Goal: Information Seeking & Learning: Learn about a topic

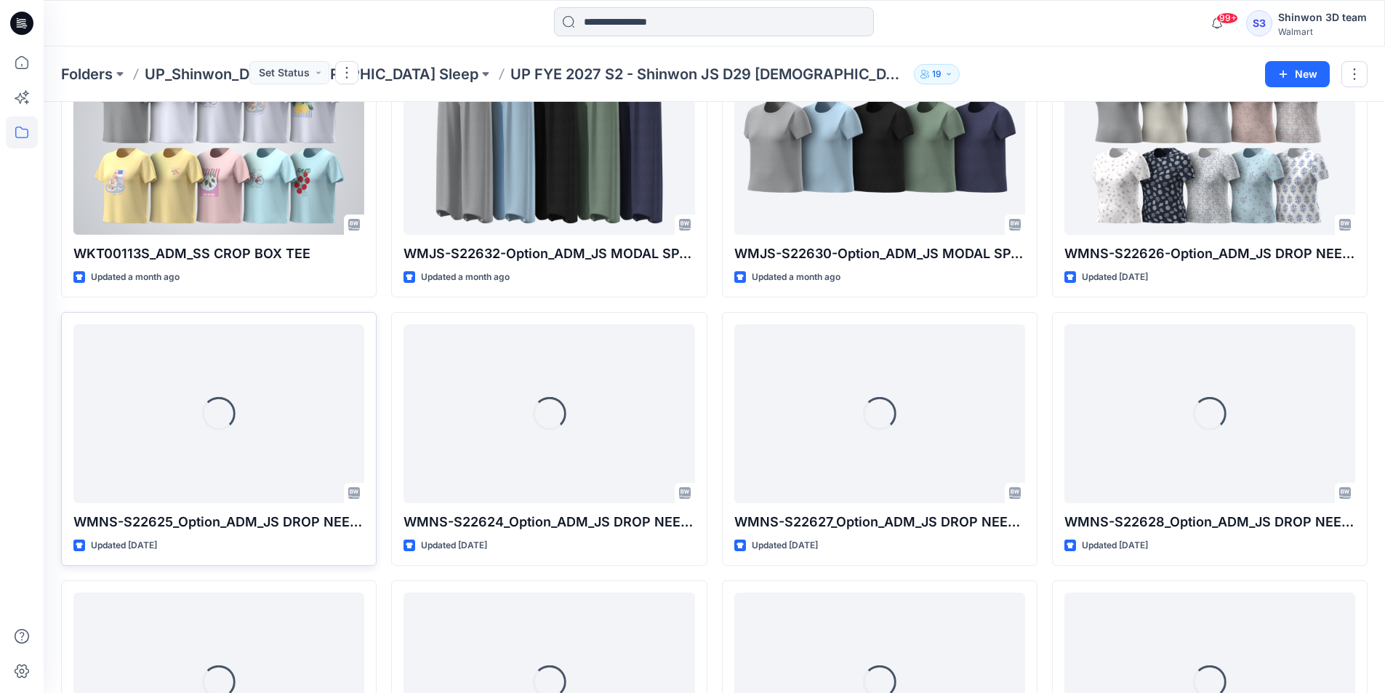
scroll to position [694, 0]
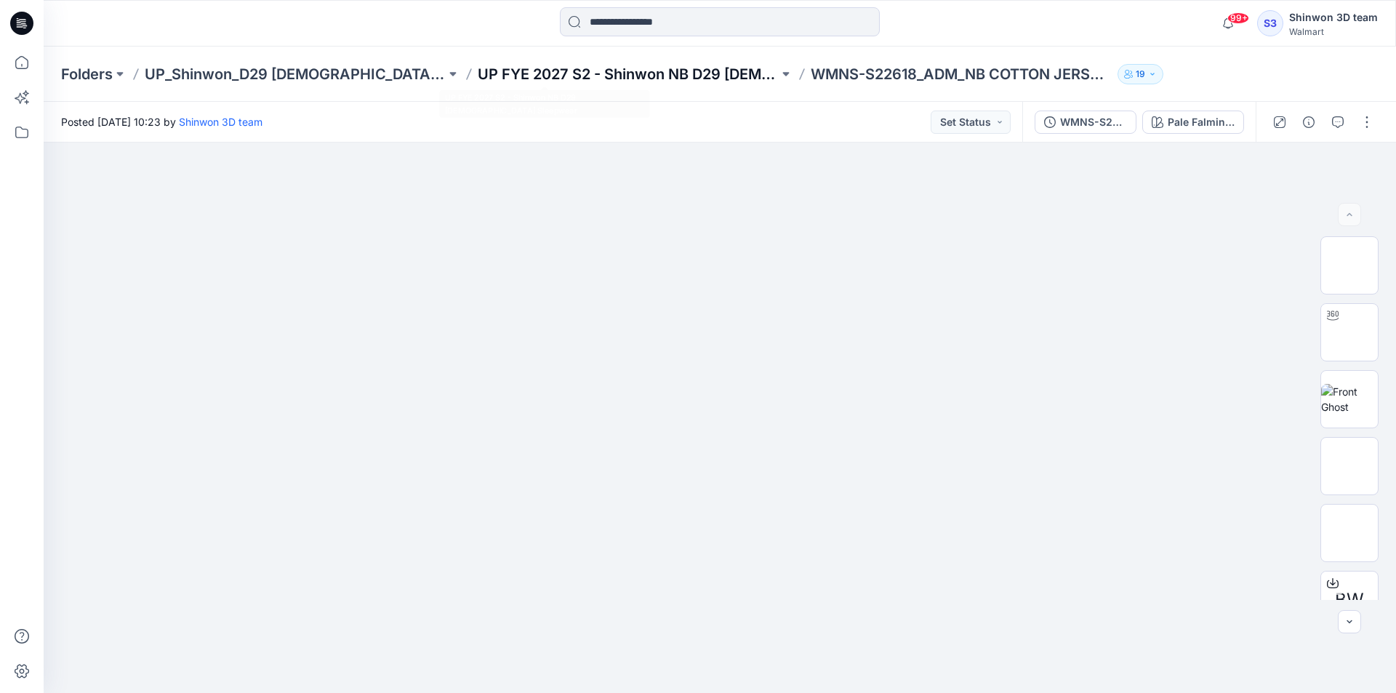
click at [531, 73] on p "UP FYE 2027 S2 - Shinwon NB D29 [DEMOGRAPHIC_DATA] Sleepwear" at bounding box center [628, 74] width 301 height 20
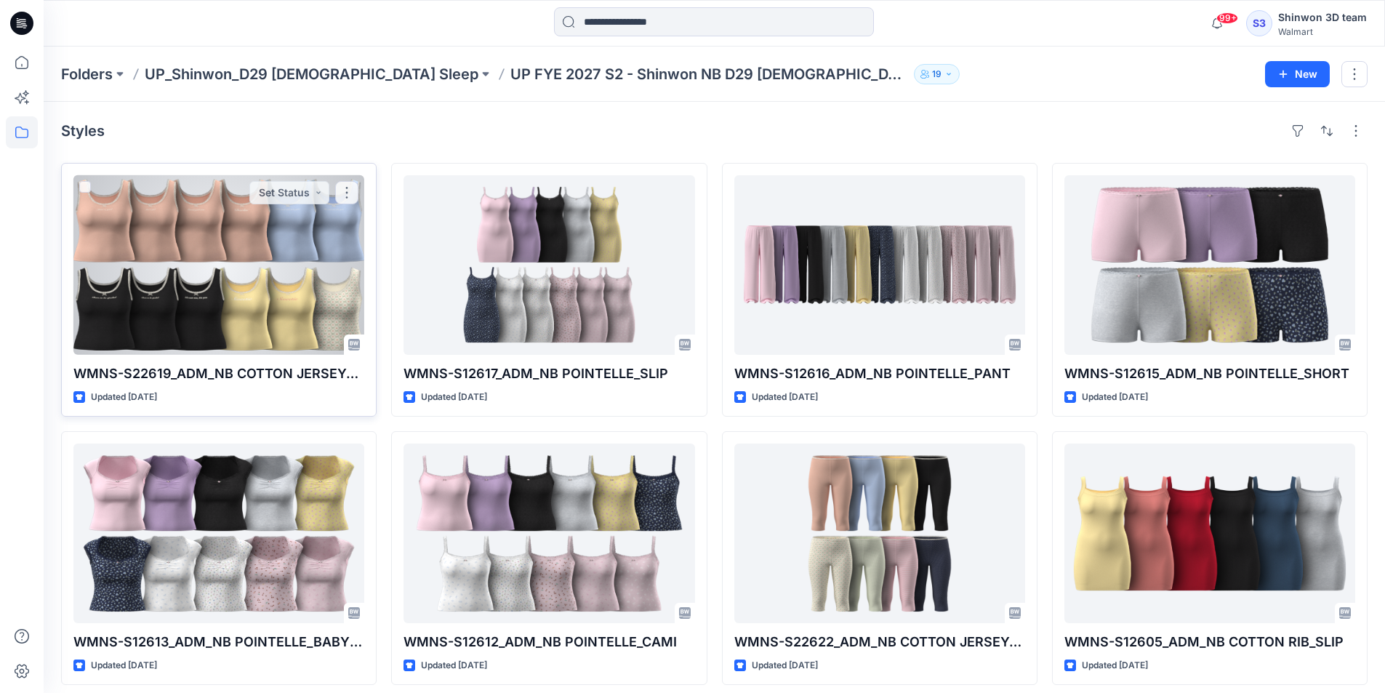
click at [224, 246] on div at bounding box center [218, 265] width 291 height 180
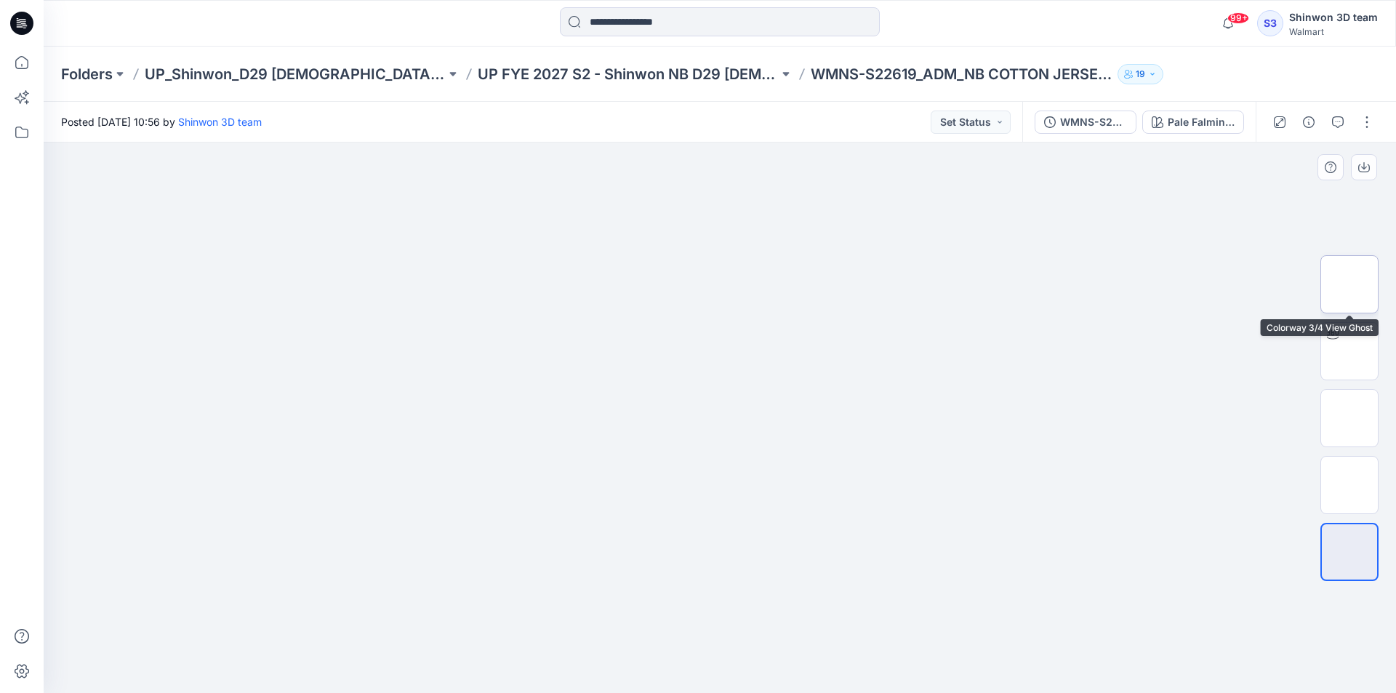
click at [1349, 284] on img at bounding box center [1349, 284] width 0 height 0
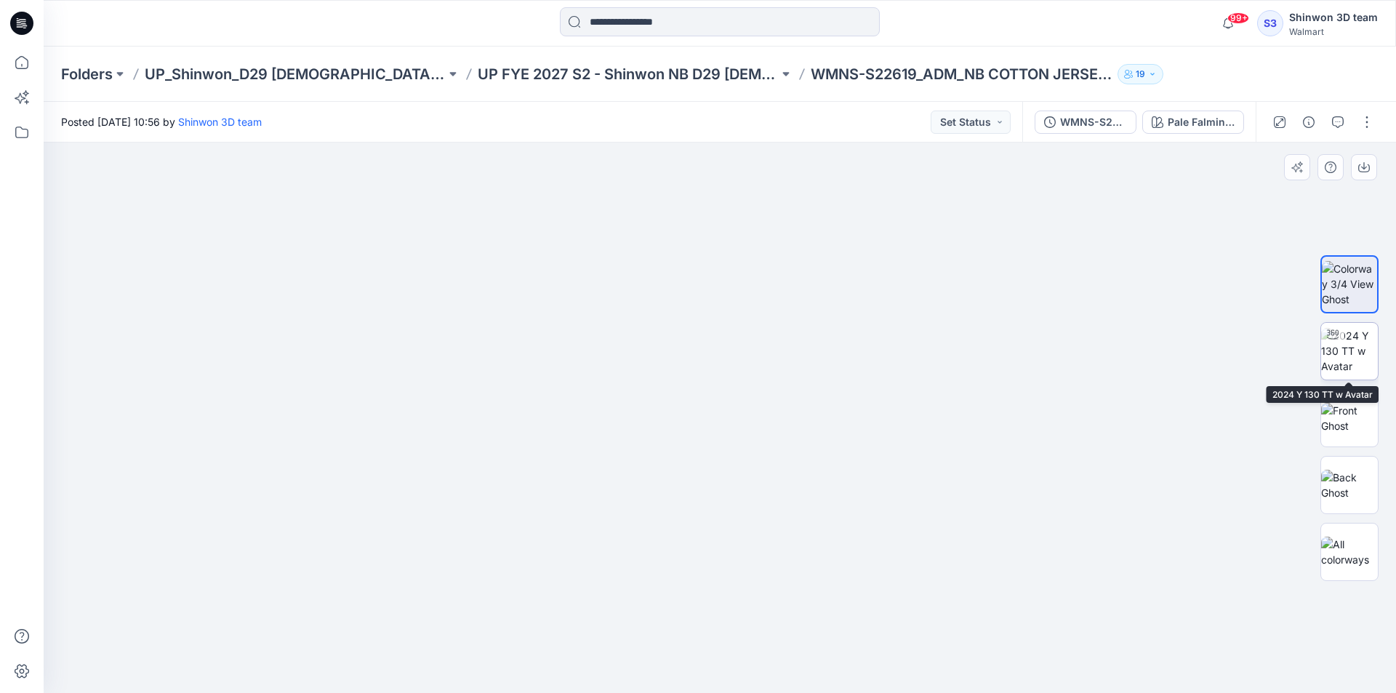
click at [1345, 353] on img at bounding box center [1349, 351] width 57 height 46
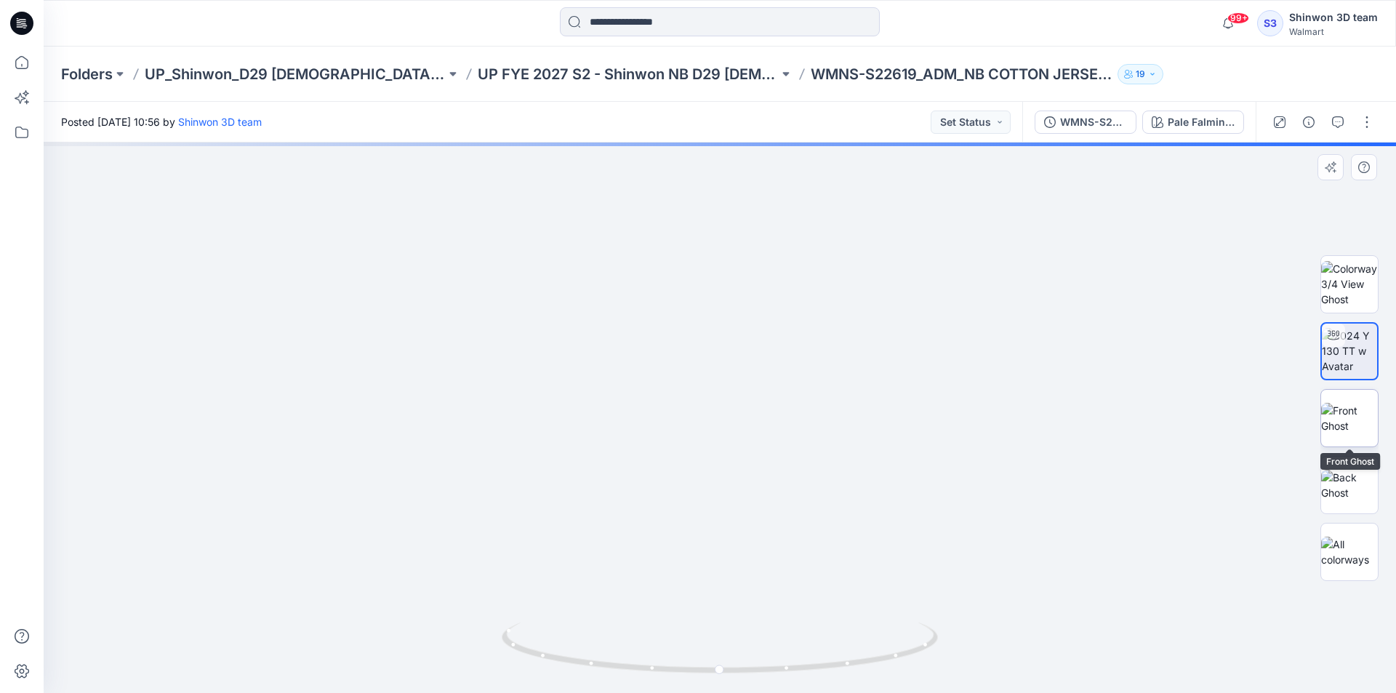
click at [1345, 418] on img at bounding box center [1349, 418] width 57 height 31
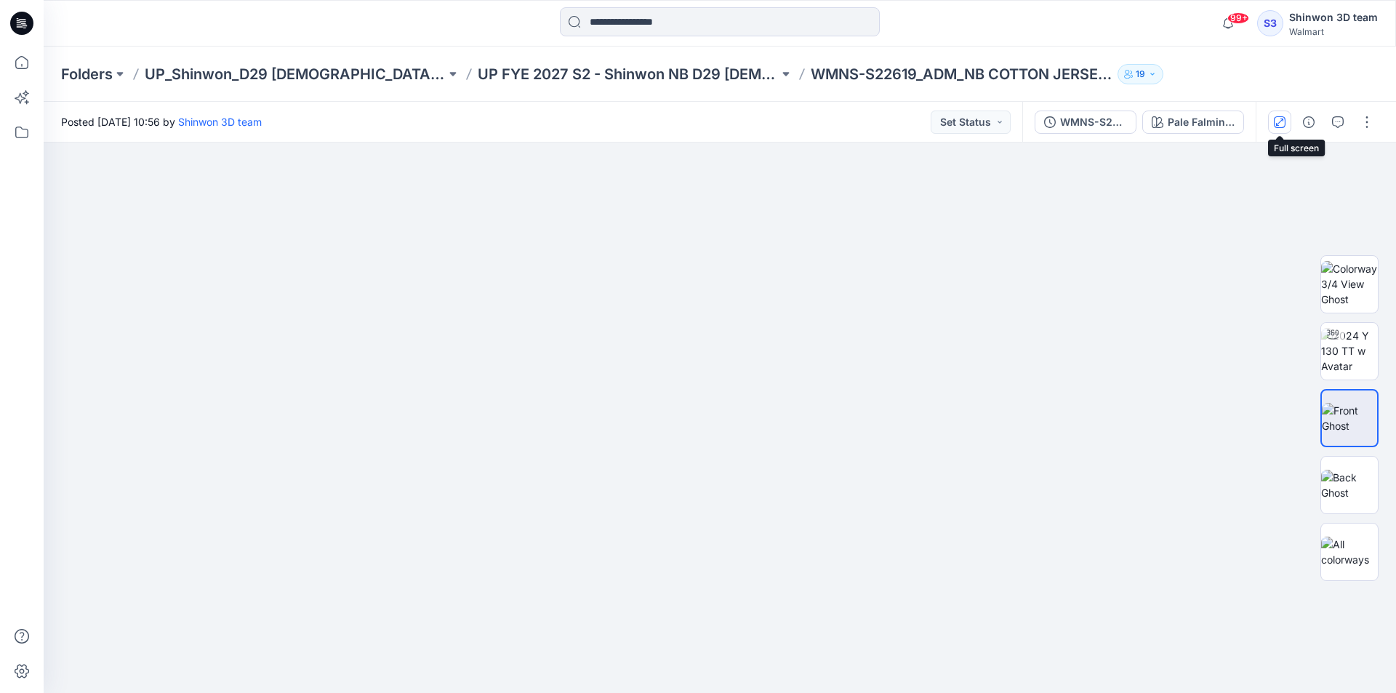
click at [1281, 124] on icon "button" at bounding box center [1279, 122] width 12 height 12
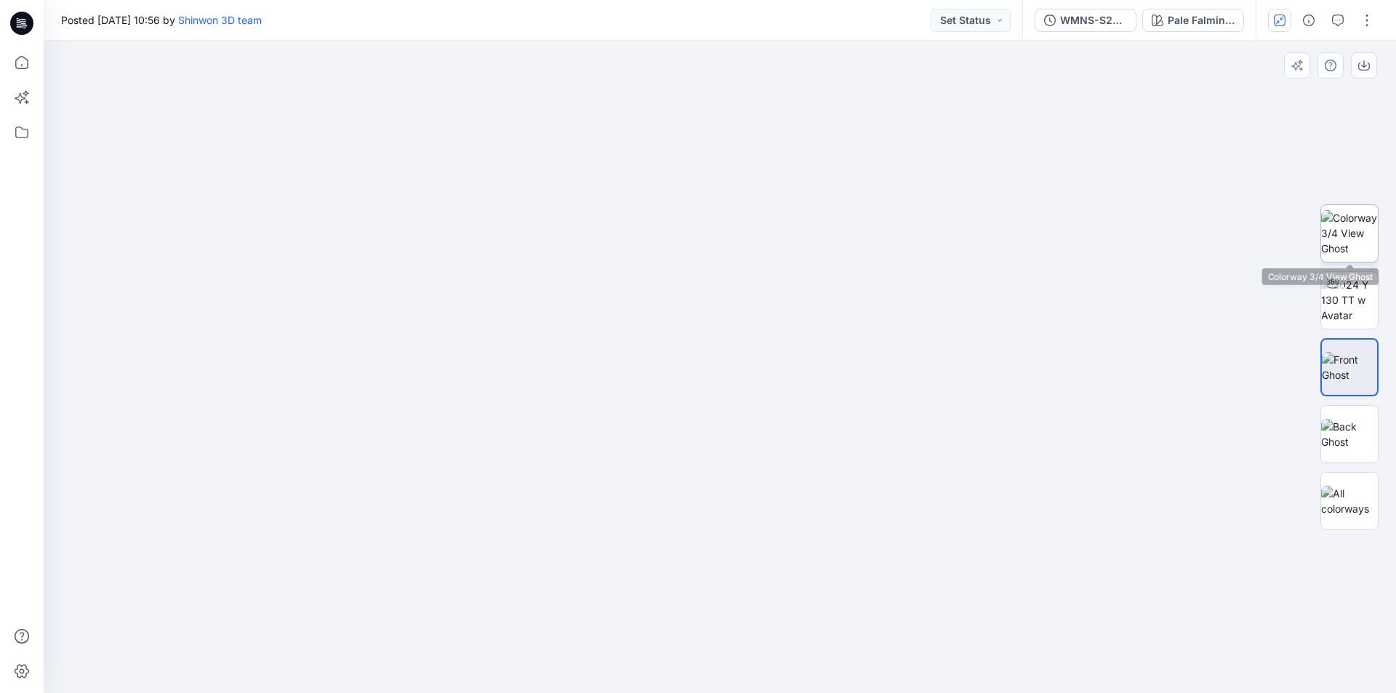
click at [1341, 244] on img at bounding box center [1349, 233] width 57 height 46
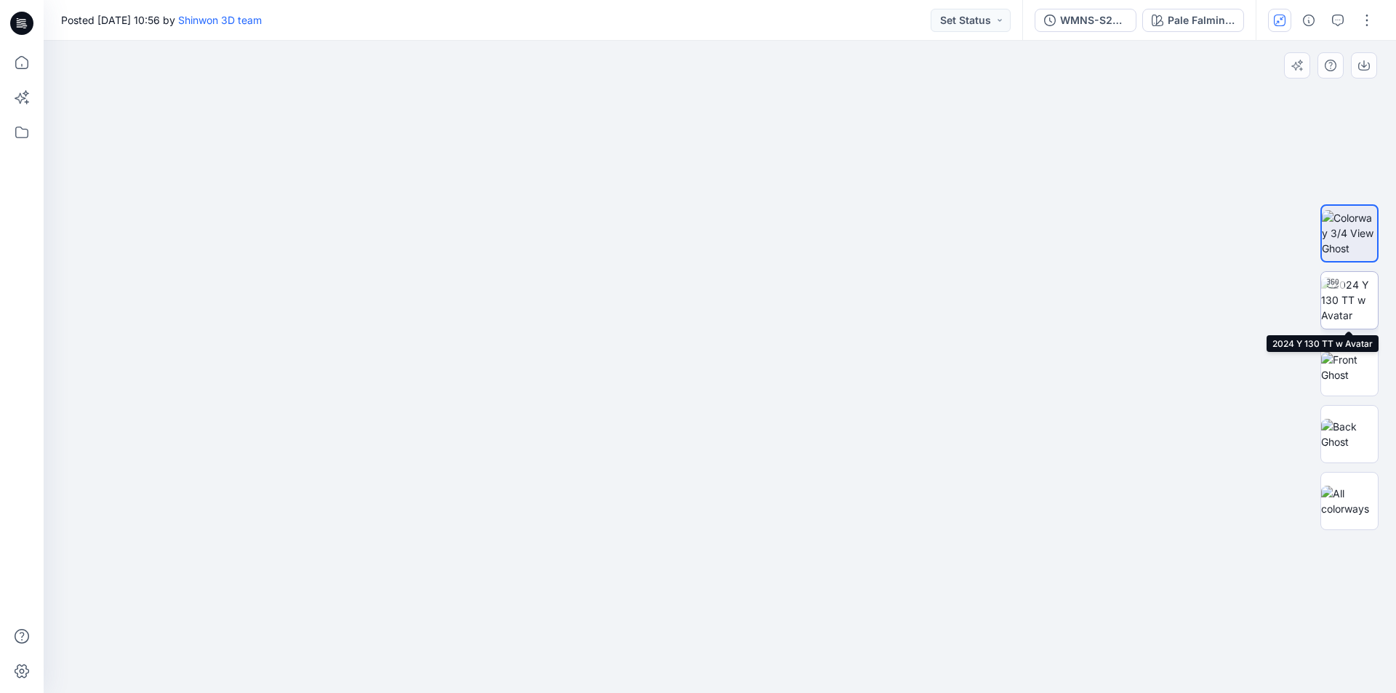
click at [1338, 290] on div at bounding box center [1332, 283] width 23 height 23
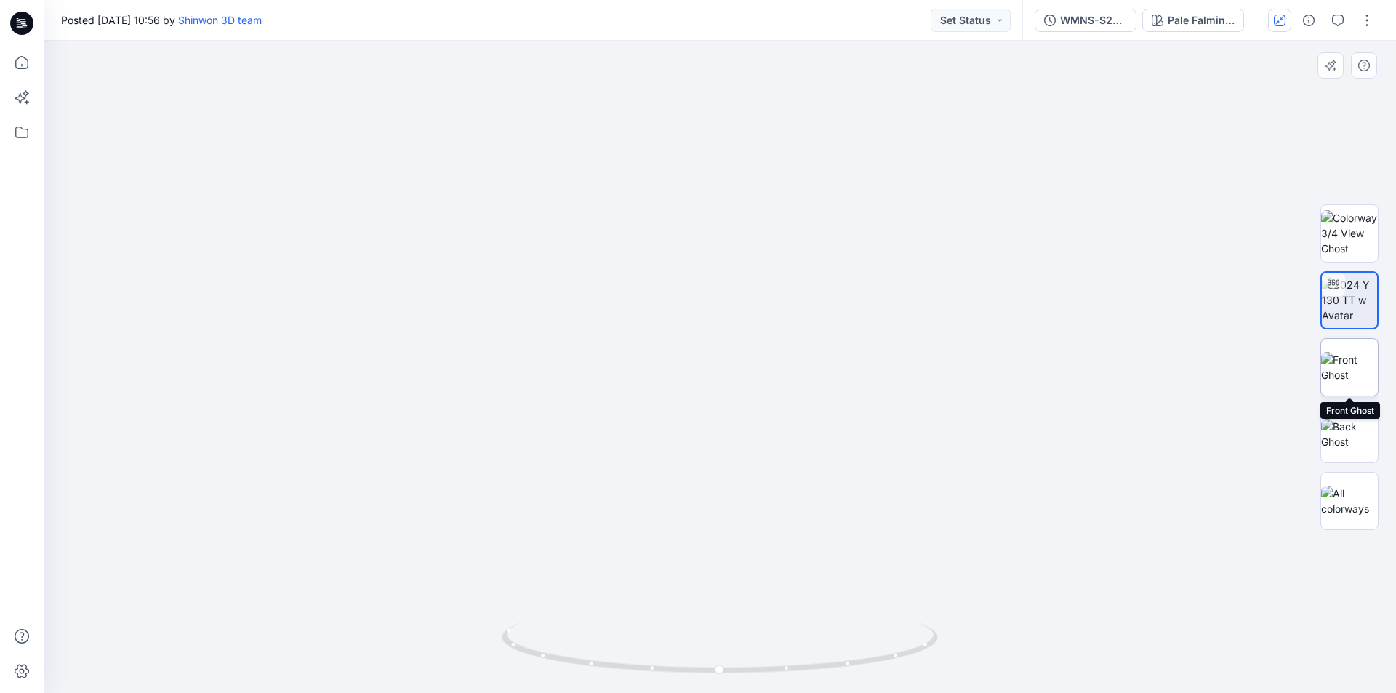
click at [1337, 366] on img at bounding box center [1349, 367] width 57 height 31
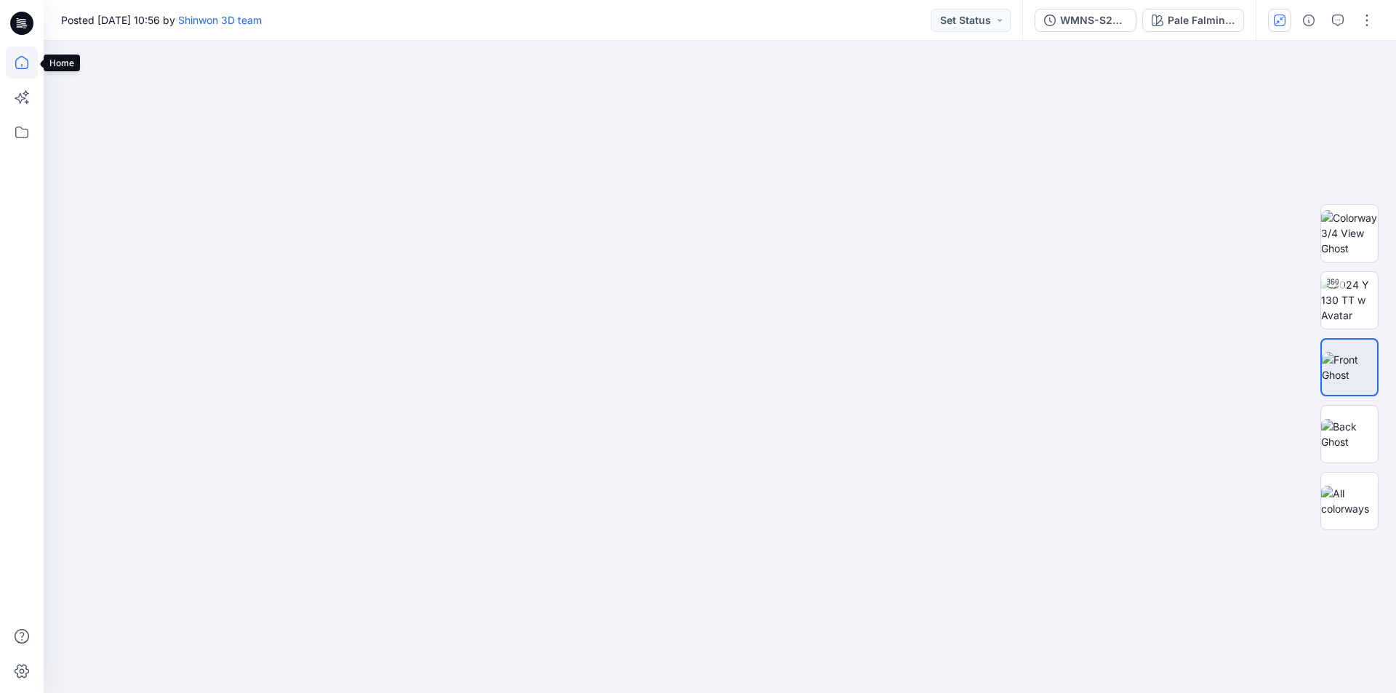
click at [11, 72] on icon at bounding box center [22, 63] width 32 height 32
